Goal: Complete application form

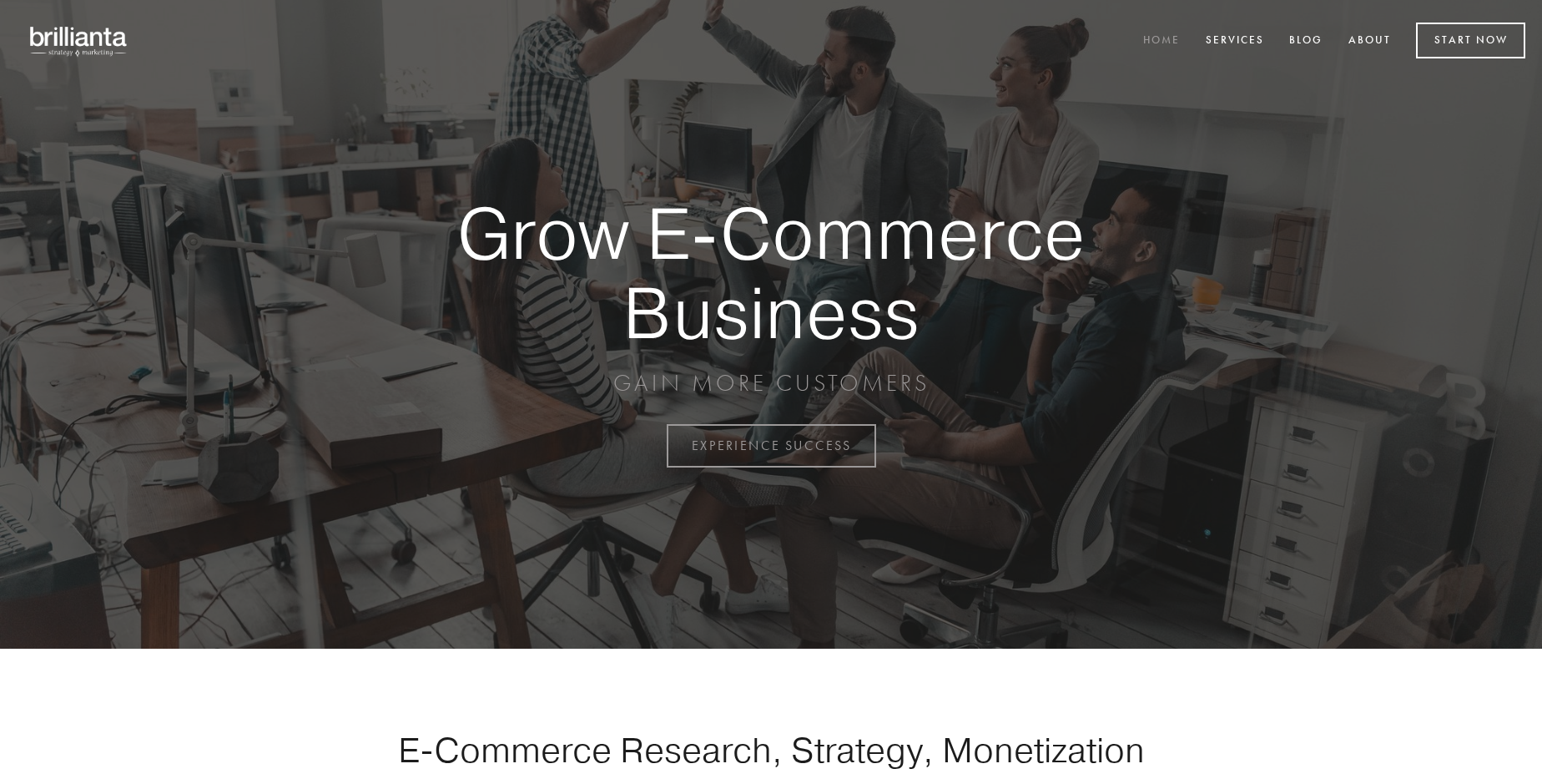
scroll to position [4375, 0]
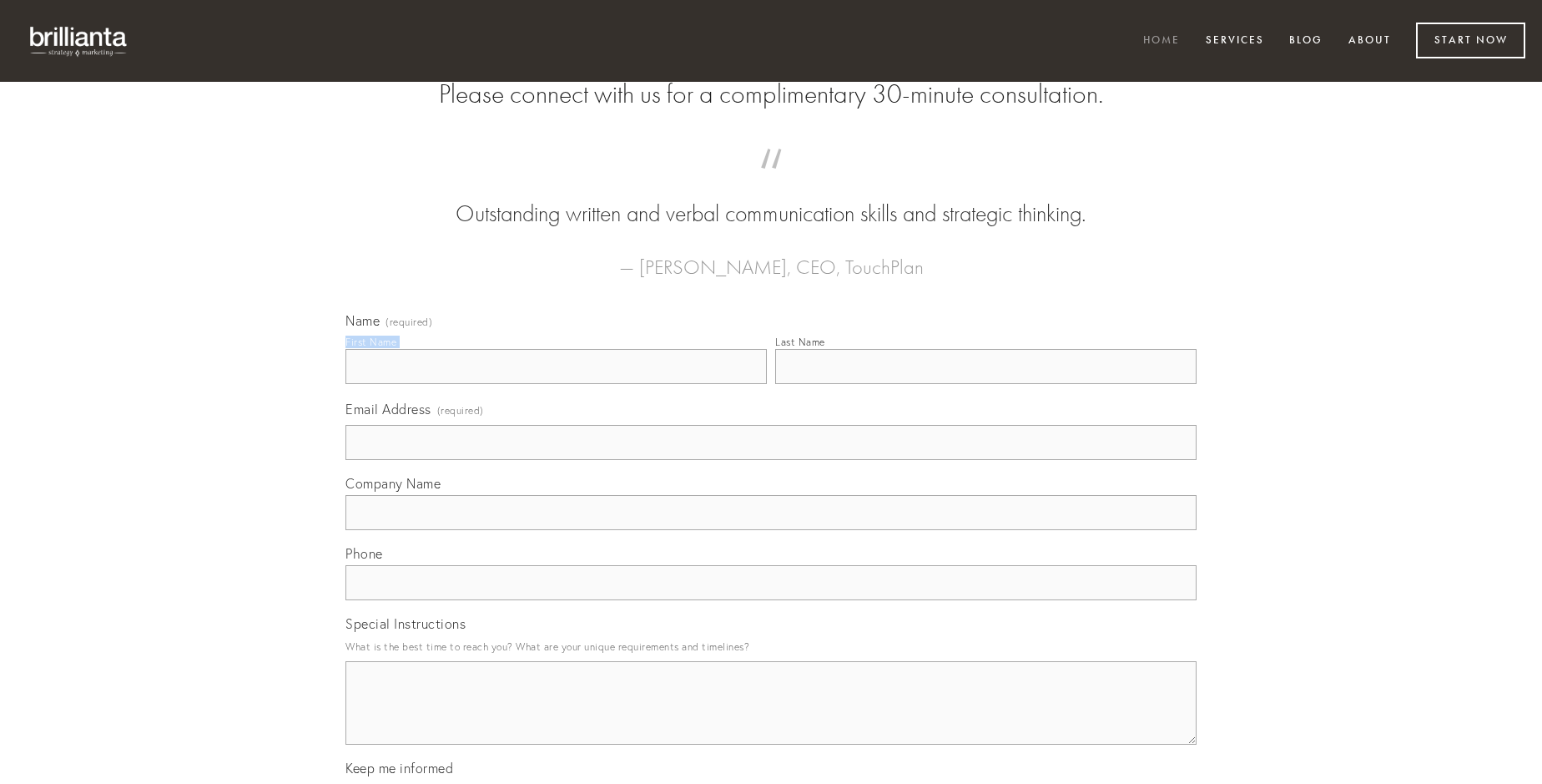
type input "[PERSON_NAME]"
click at [986, 384] on input "Last Name" at bounding box center [986, 367] width 422 height 35
type input "[PERSON_NAME]"
click at [771, 460] on input "Email Address (required)" at bounding box center [771, 442] width 851 height 35
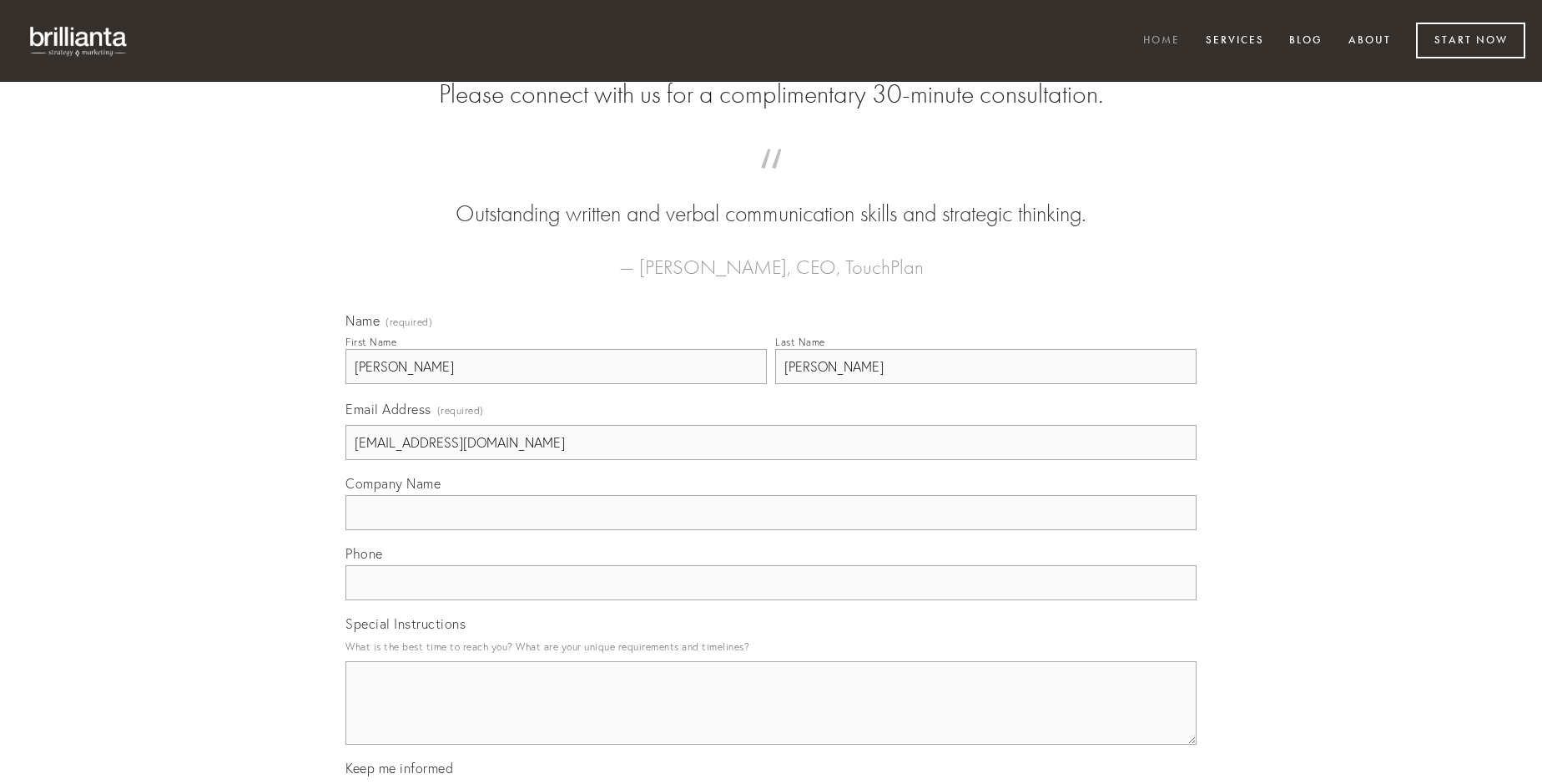
type input "[EMAIL_ADDRESS][DOMAIN_NAME]"
click at [771, 530] on input "Company Name" at bounding box center [771, 513] width 851 height 35
type input "cura"
click at [771, 600] on input "text" at bounding box center [771, 583] width 851 height 35
click at [771, 718] on textarea "Special Instructions" at bounding box center [771, 703] width 851 height 84
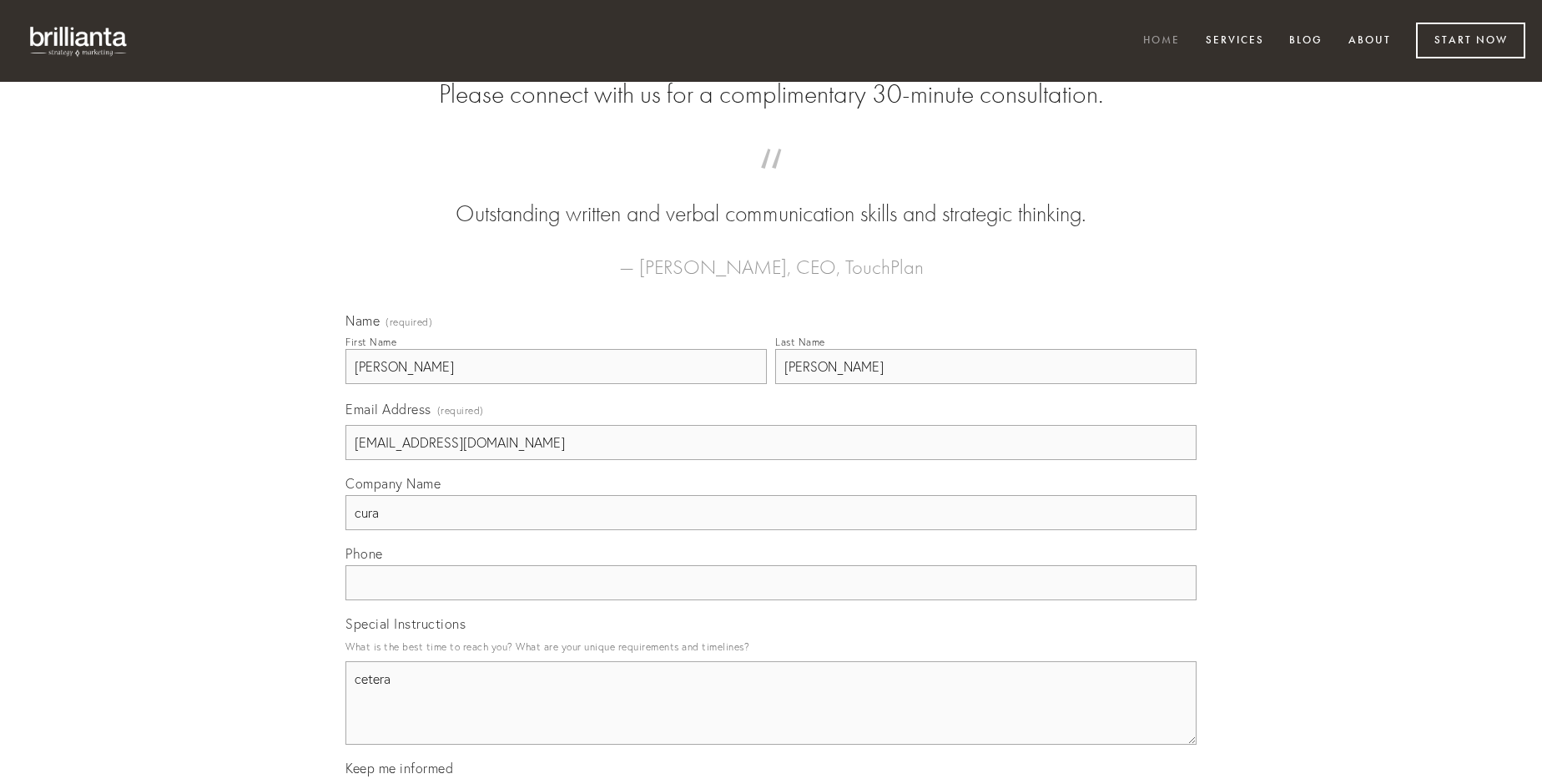
type textarea "cetera"
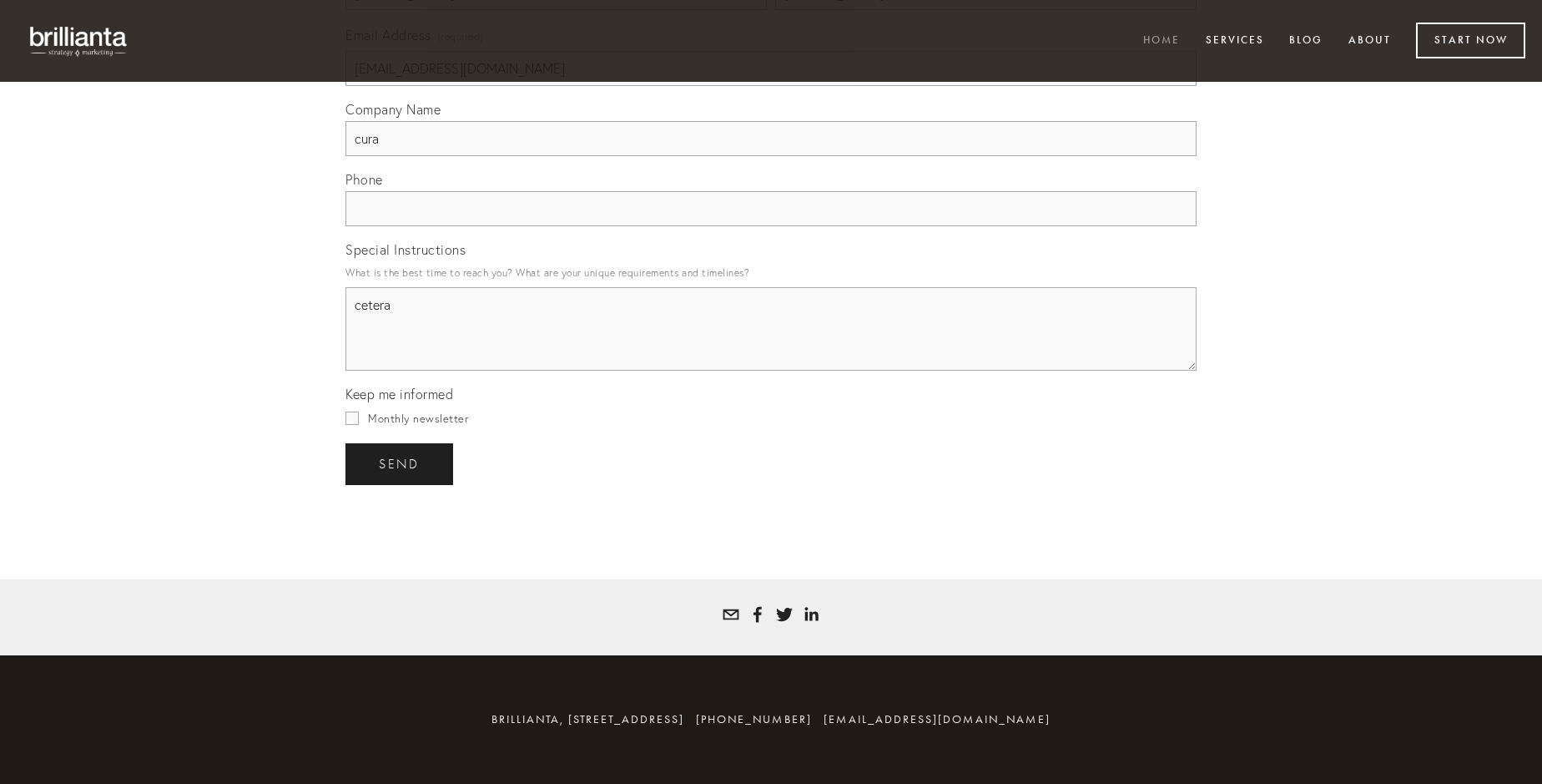
click at [400, 463] on span "send" at bounding box center [399, 464] width 41 height 15
